Goal: Complete application form

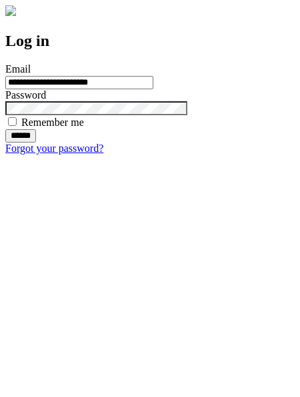
type input "**********"
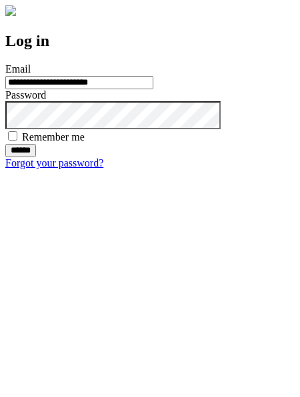
click at [36, 157] on input "******" at bounding box center [20, 150] width 31 height 13
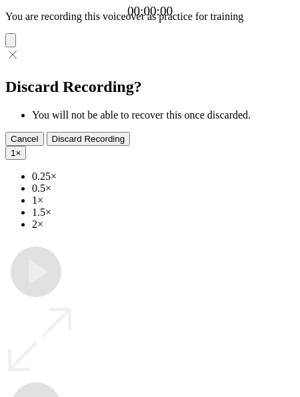
type input "**********"
